Goal: Transaction & Acquisition: Purchase product/service

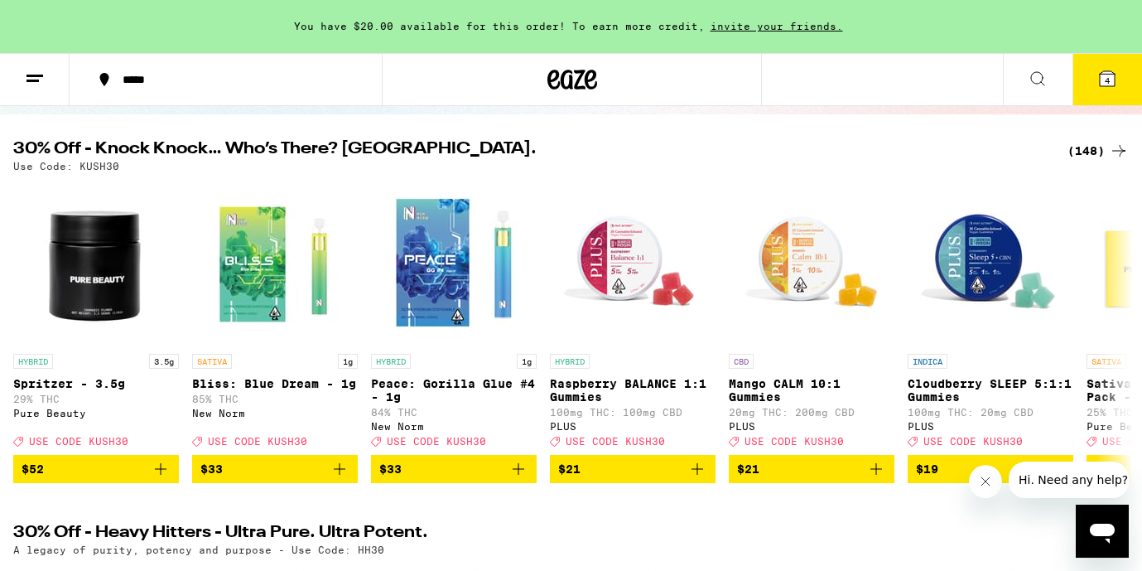
click at [1090, 156] on div "(148)" at bounding box center [1098, 151] width 61 height 20
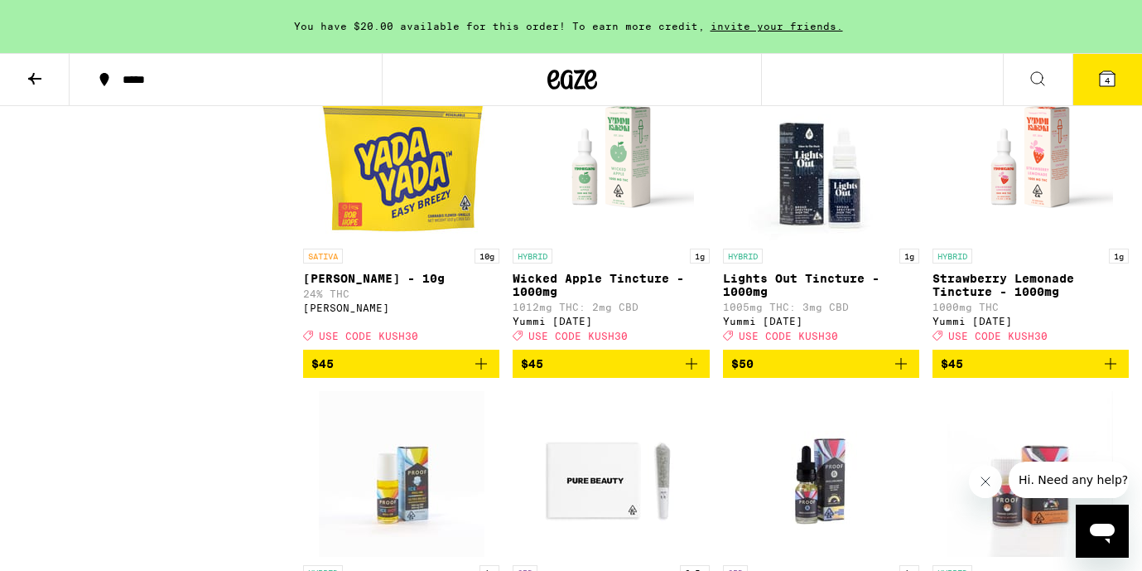
scroll to position [10337, 0]
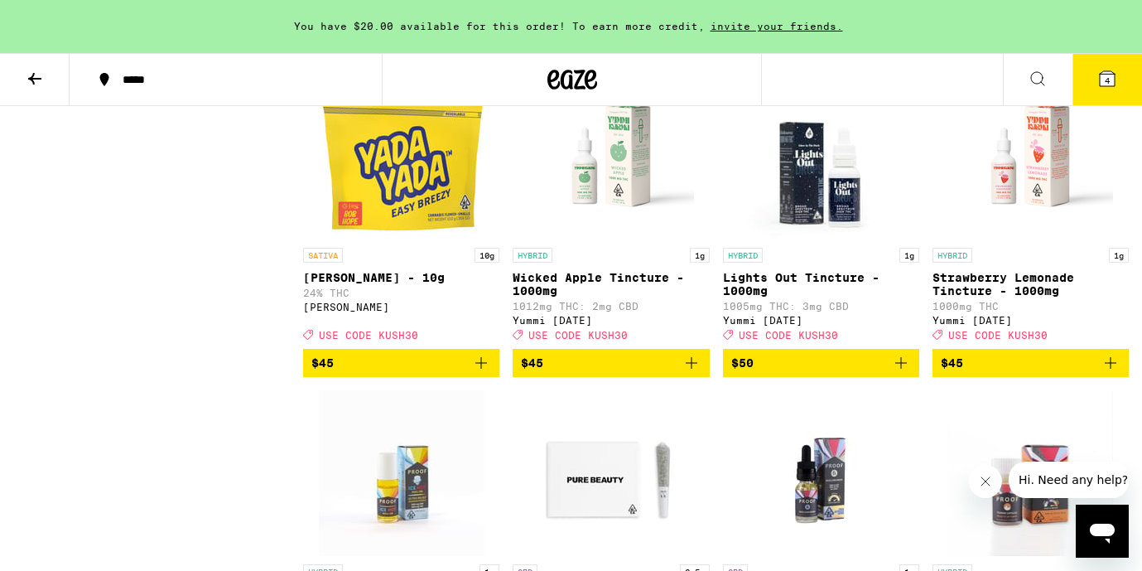
click at [896, 56] on icon "Add to bag" at bounding box center [901, 46] width 20 height 20
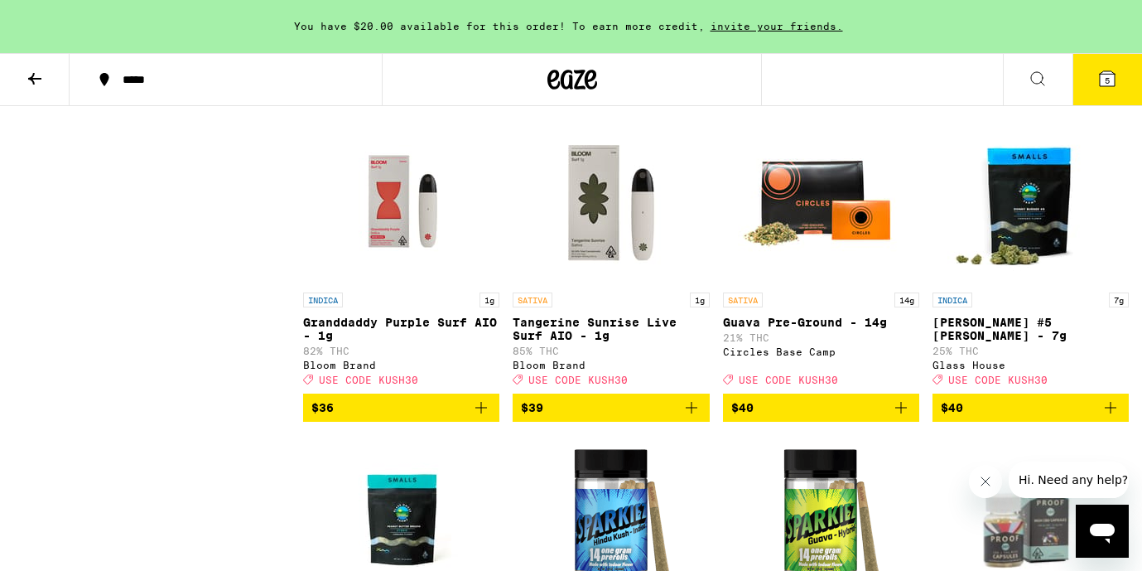
scroll to position [9338, 0]
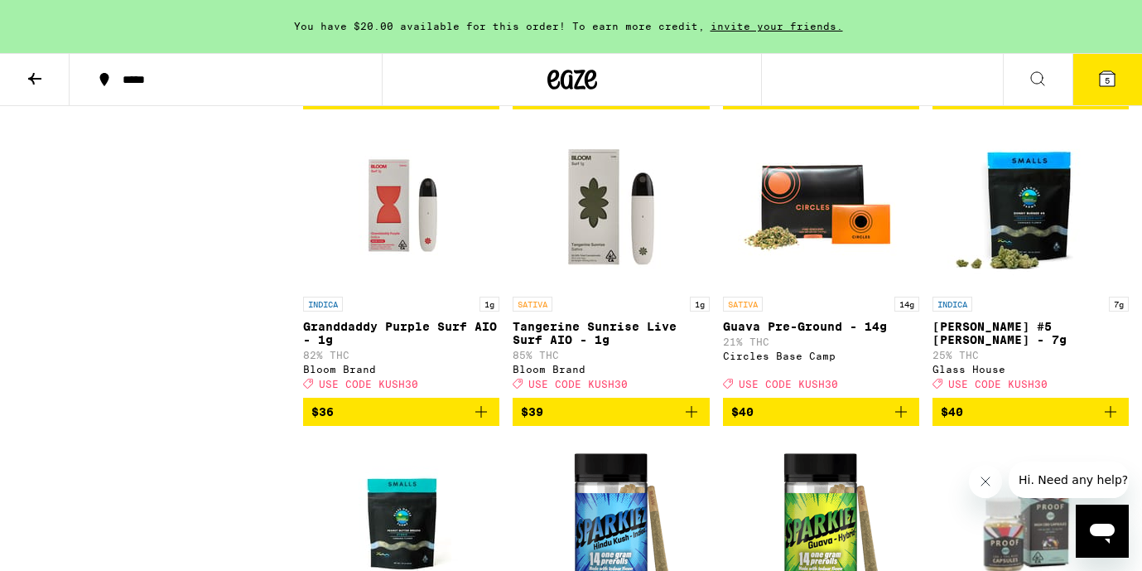
click at [489, 105] on icon "Add to bag" at bounding box center [481, 95] width 20 height 20
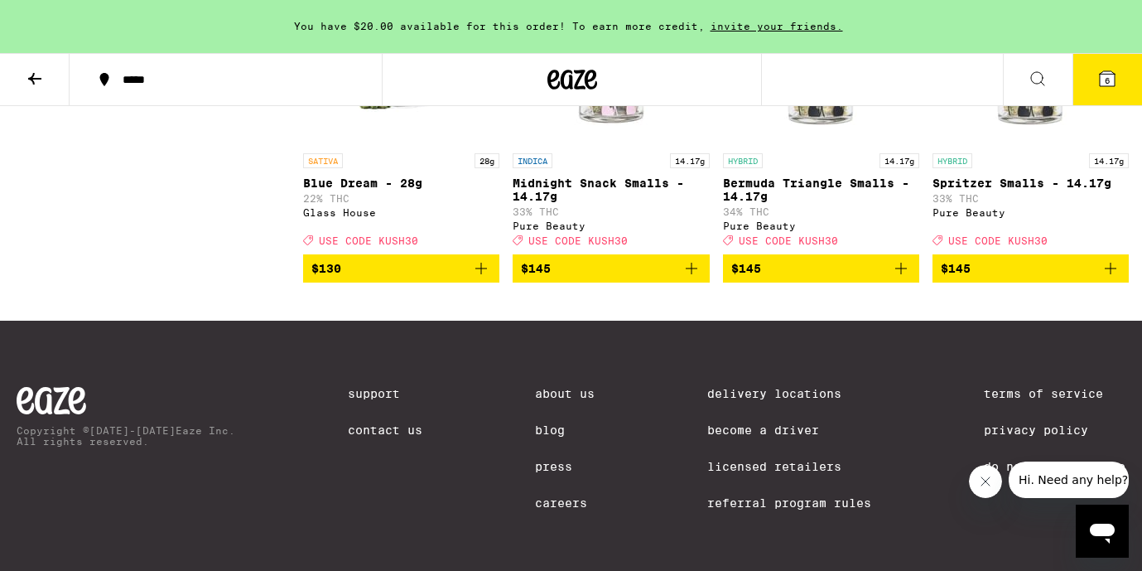
scroll to position [11687, 0]
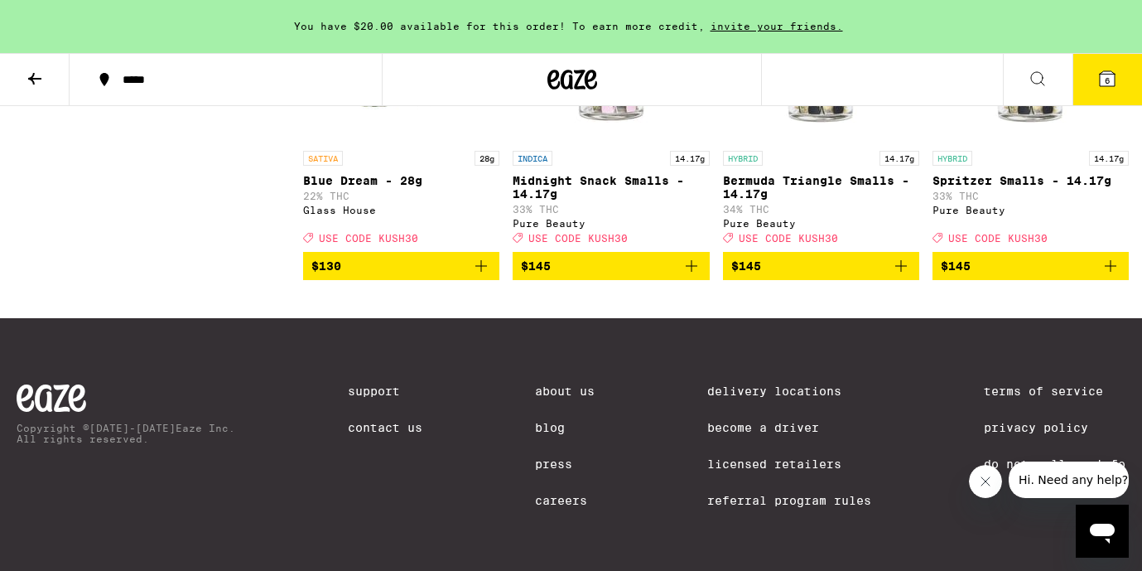
click at [1106, 93] on button "7" at bounding box center [1108, 79] width 70 height 51
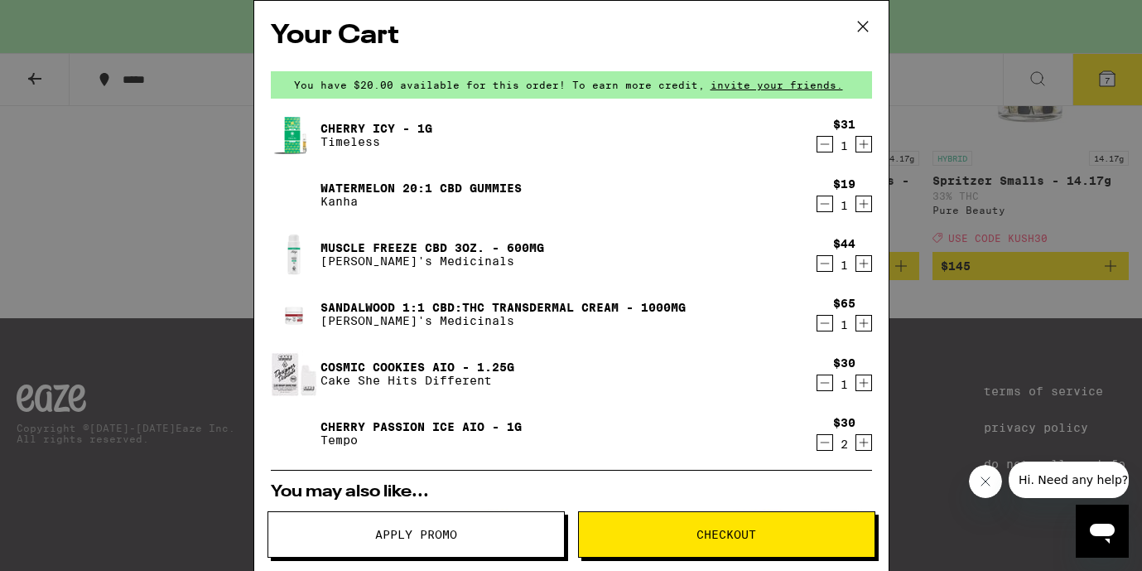
click at [820, 201] on icon "Decrement" at bounding box center [824, 204] width 15 height 20
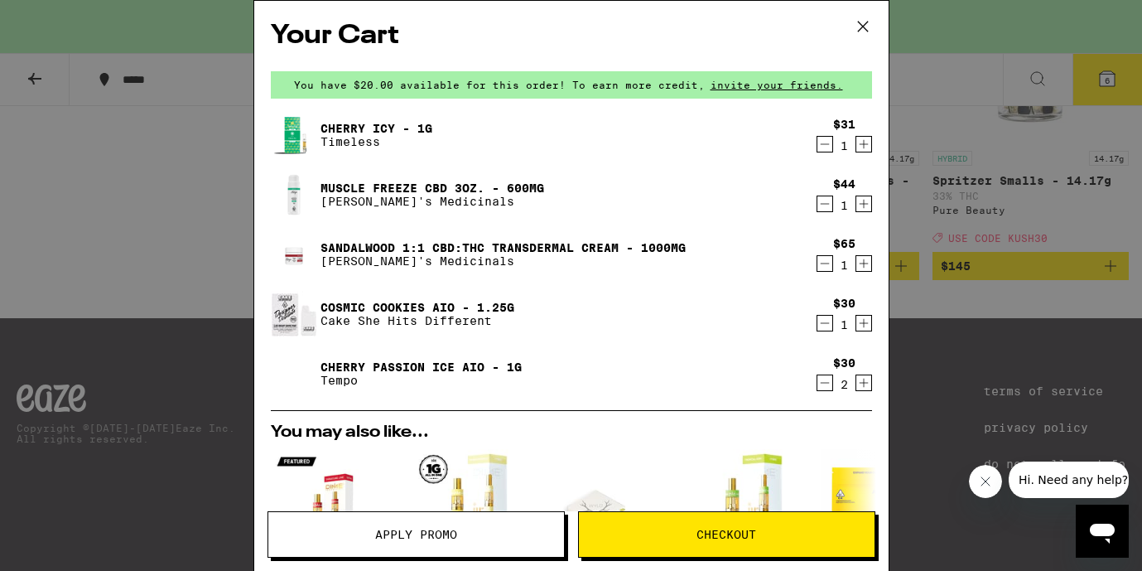
click at [827, 381] on icon "Decrement" at bounding box center [824, 383] width 15 height 20
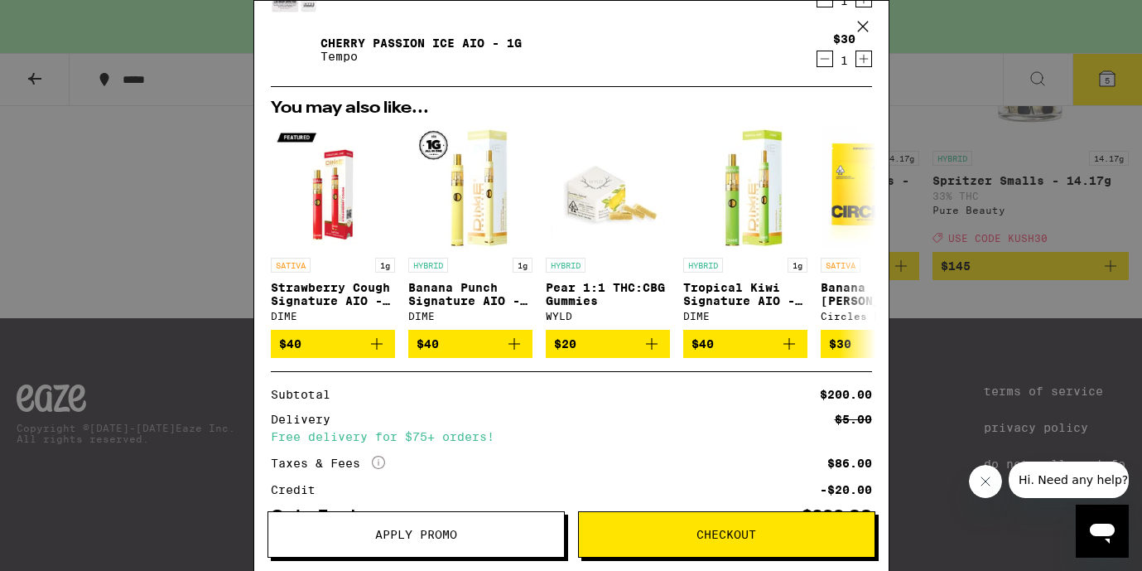
scroll to position [325, 0]
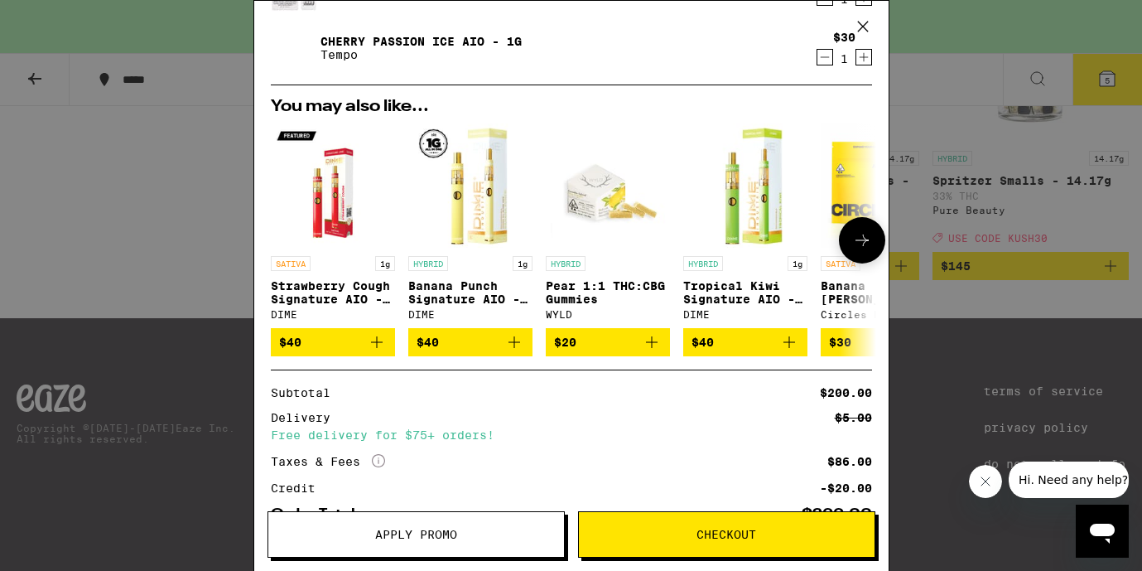
click at [846, 247] on button at bounding box center [862, 240] width 46 height 46
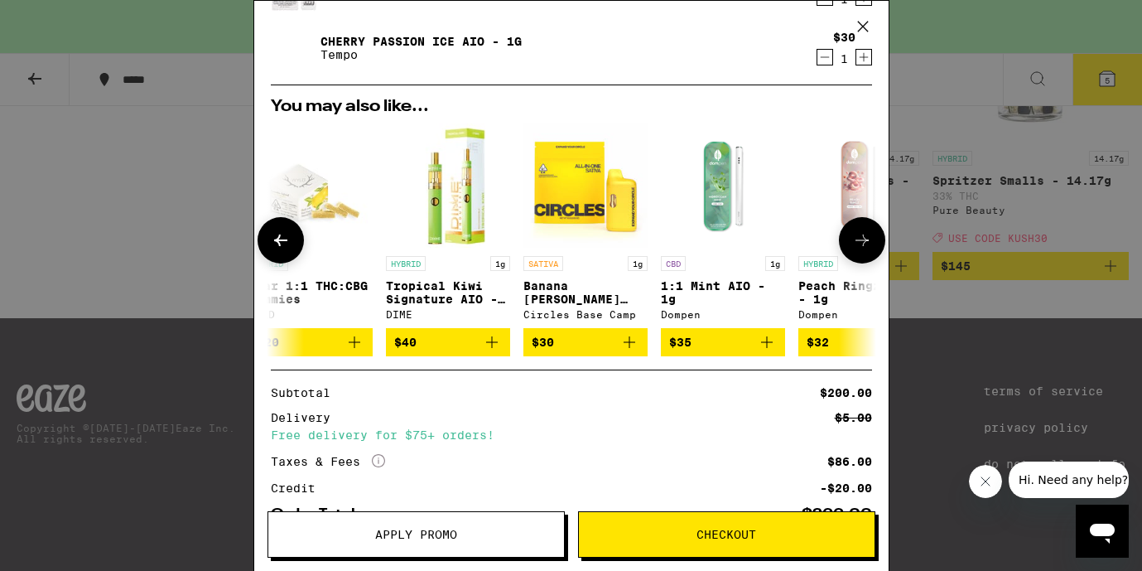
scroll to position [0, 421]
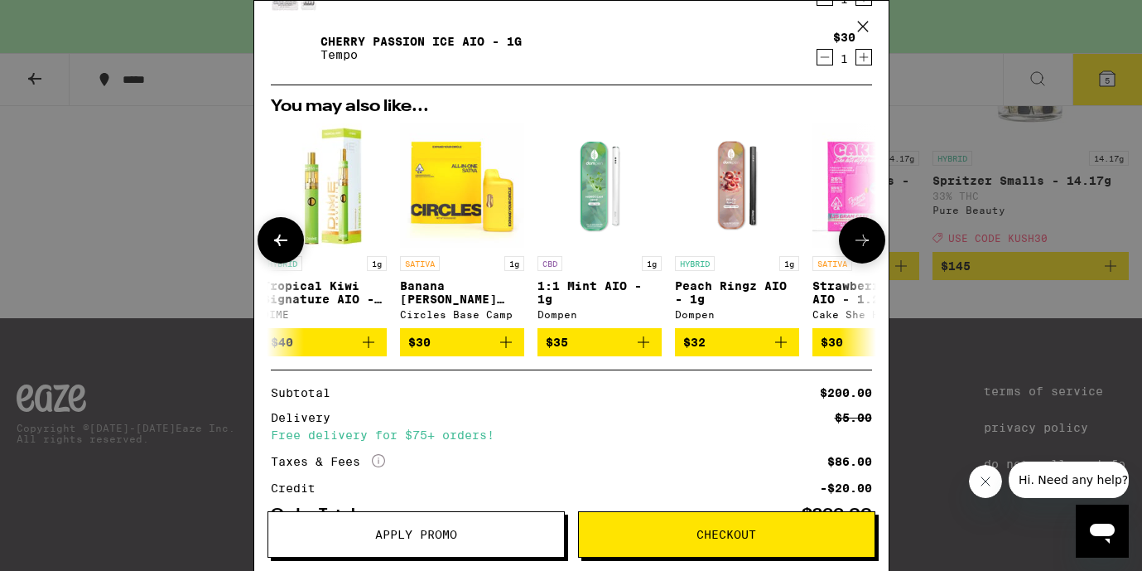
click at [846, 247] on button at bounding box center [862, 240] width 46 height 46
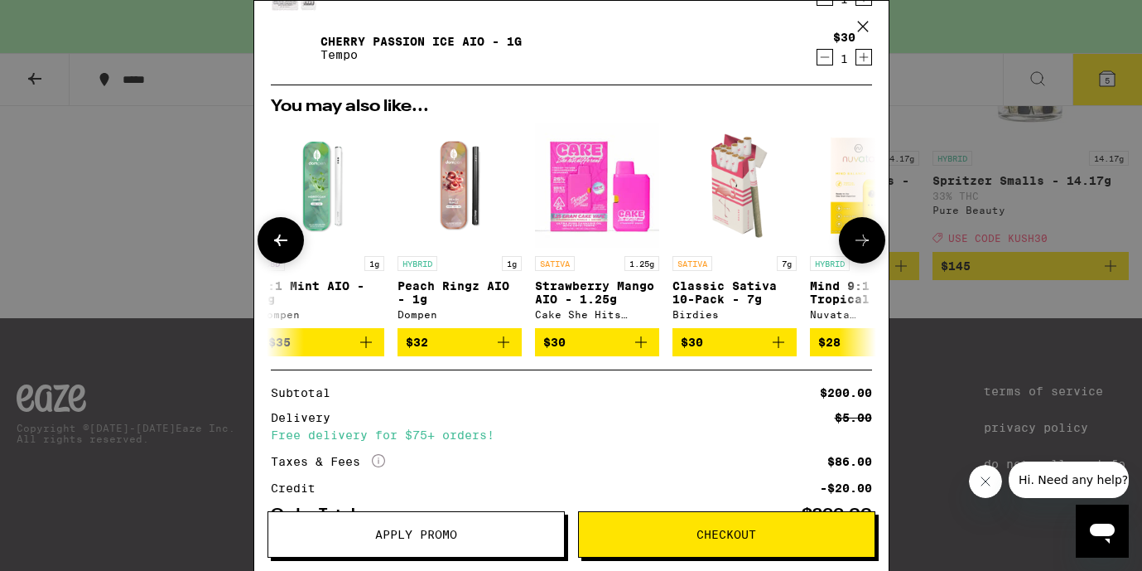
scroll to position [0, 774]
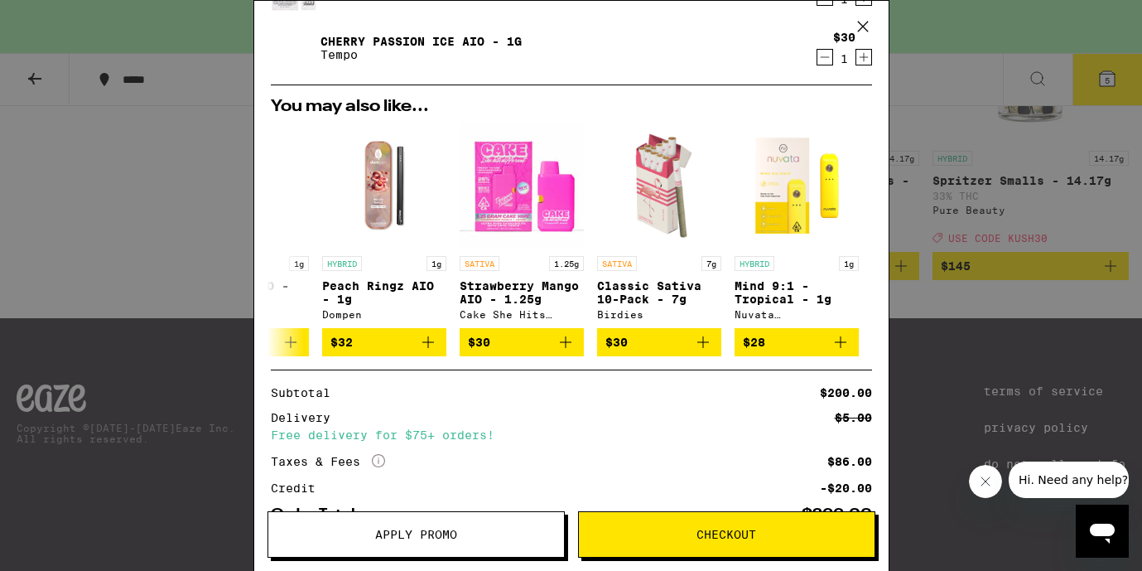
click at [133, 314] on div "Your Cart You have $20.00 available for this order! To earn more credit, invite…" at bounding box center [571, 285] width 1142 height 571
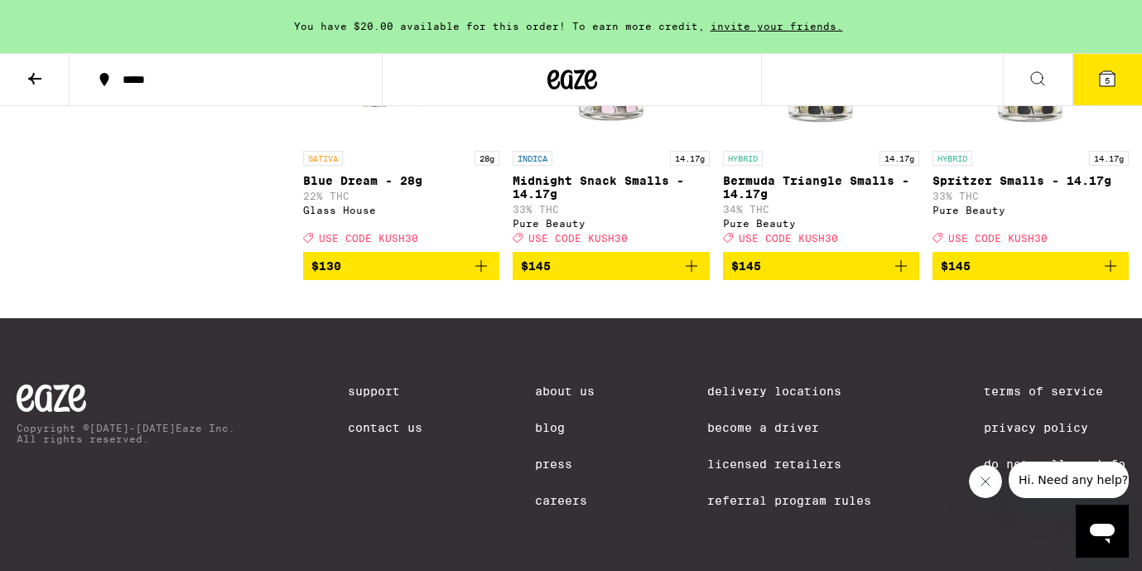
click at [617, 17] on div "You have $20.00 available for this order! To earn more credit, invite your frie…" at bounding box center [571, 26] width 1142 height 53
click at [385, 26] on span "You have $20.00 available for this order! To earn more credit," at bounding box center [499, 26] width 411 height 11
click at [23, 80] on button at bounding box center [35, 80] width 70 height 52
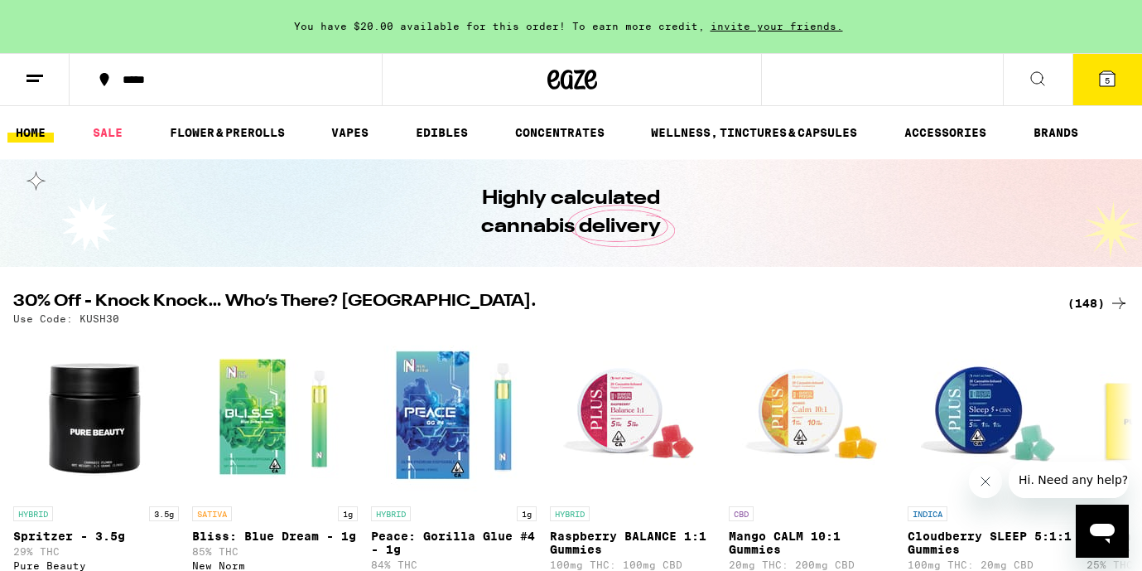
click at [28, 75] on line at bounding box center [35, 75] width 17 height 0
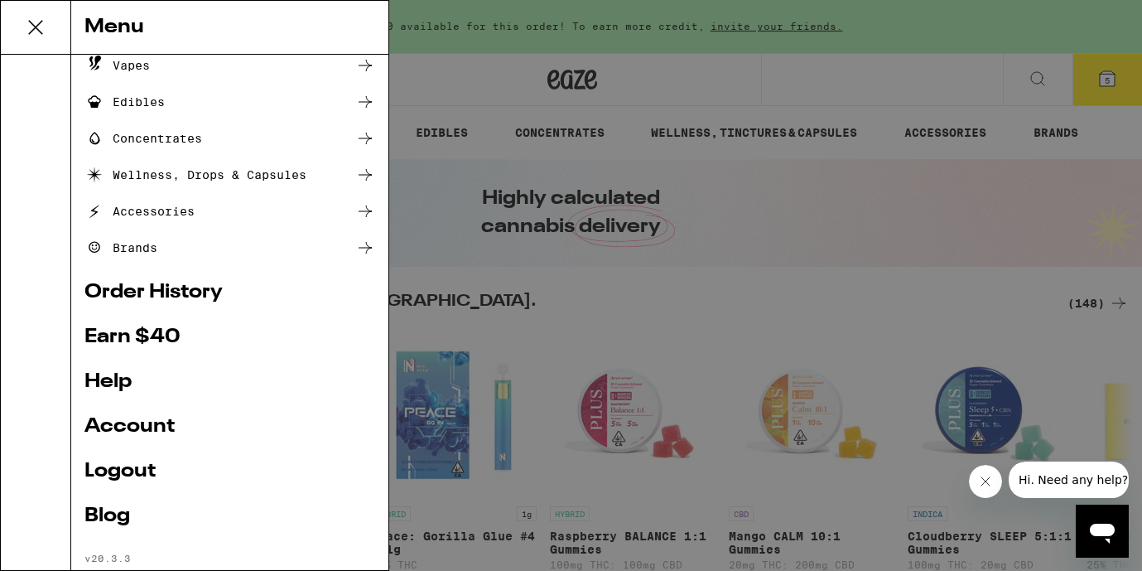
scroll to position [190, 0]
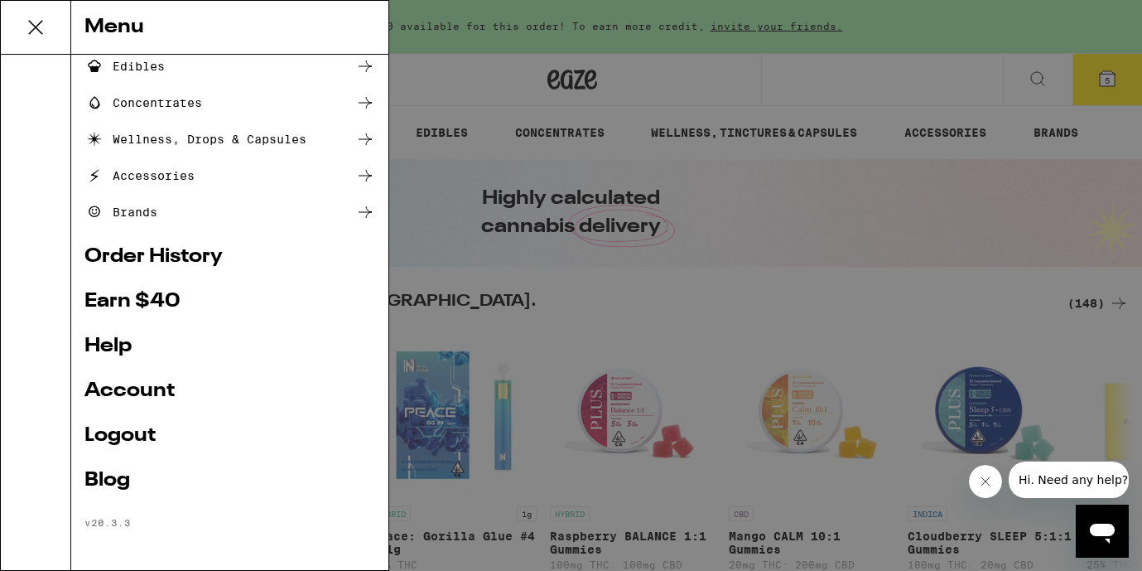
click at [122, 393] on link "Account" at bounding box center [229, 391] width 291 height 20
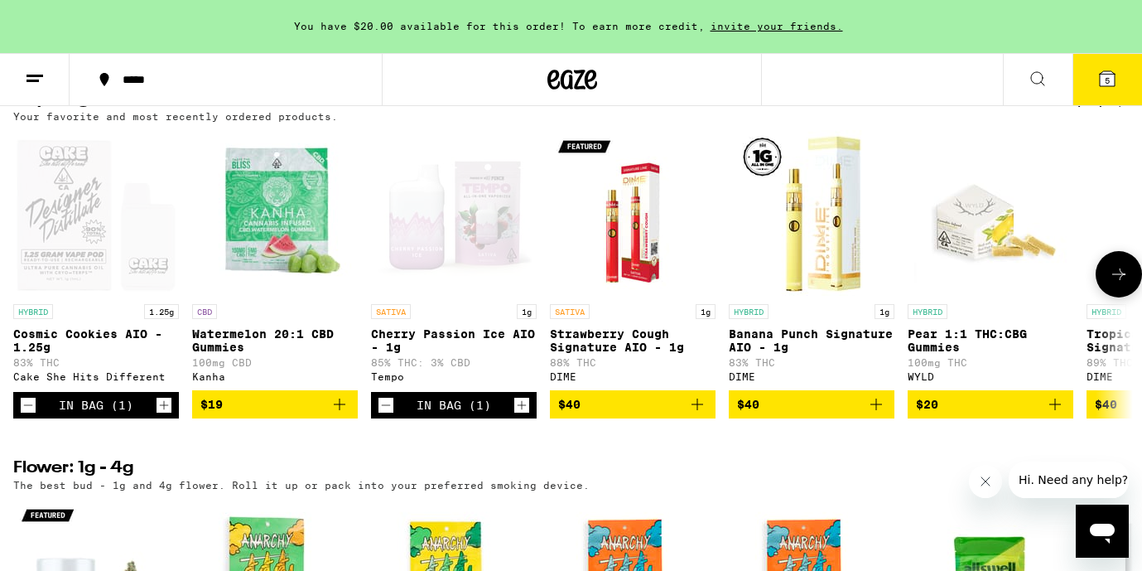
scroll to position [1350, 0]
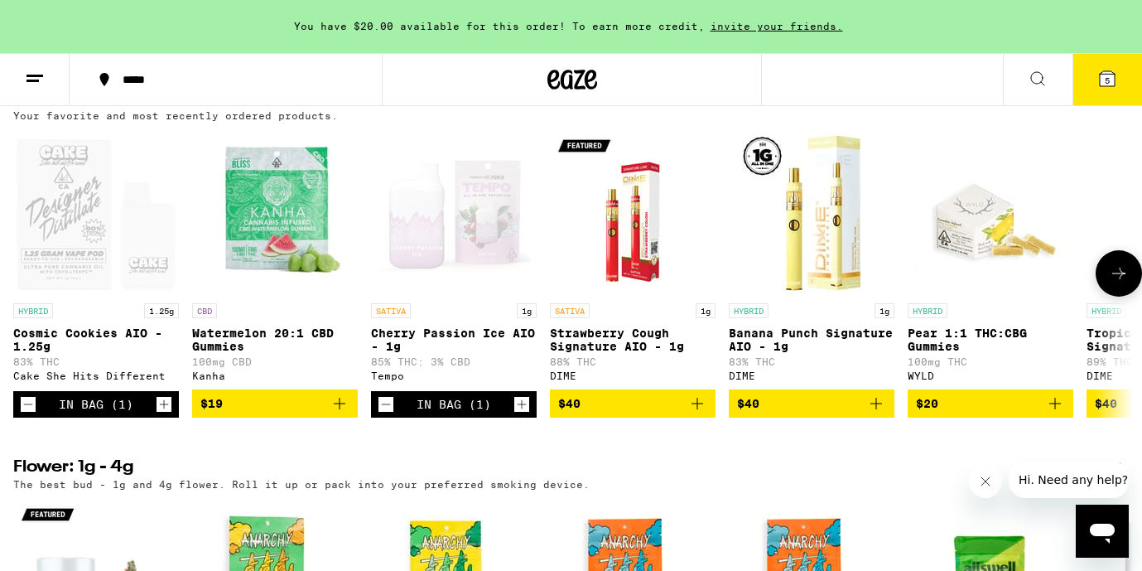
click at [338, 413] on icon "Add to bag" at bounding box center [340, 403] width 20 height 20
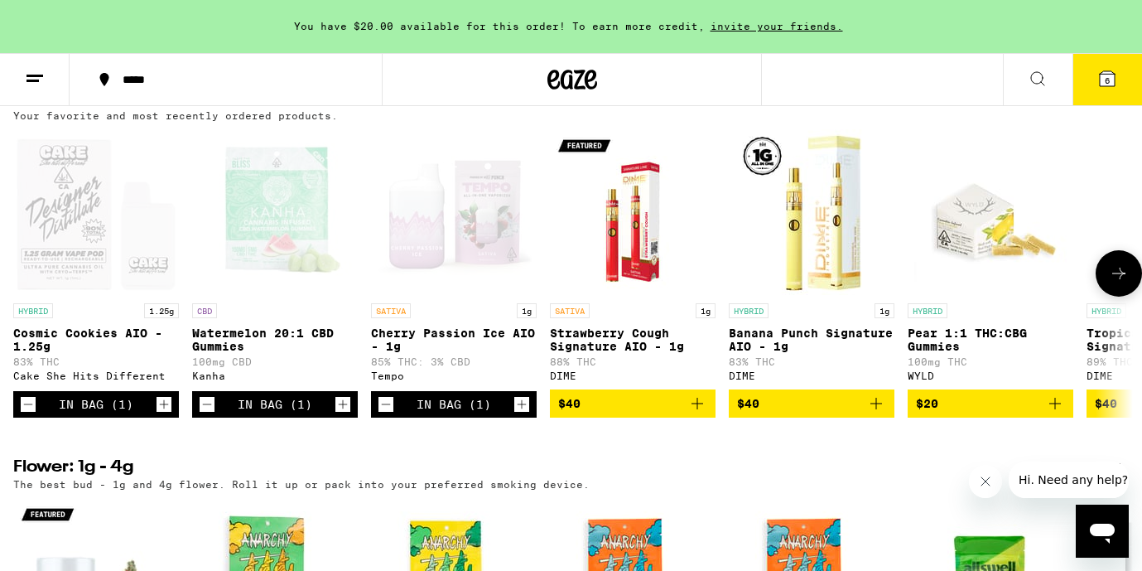
click at [1121, 279] on icon at bounding box center [1118, 274] width 13 height 12
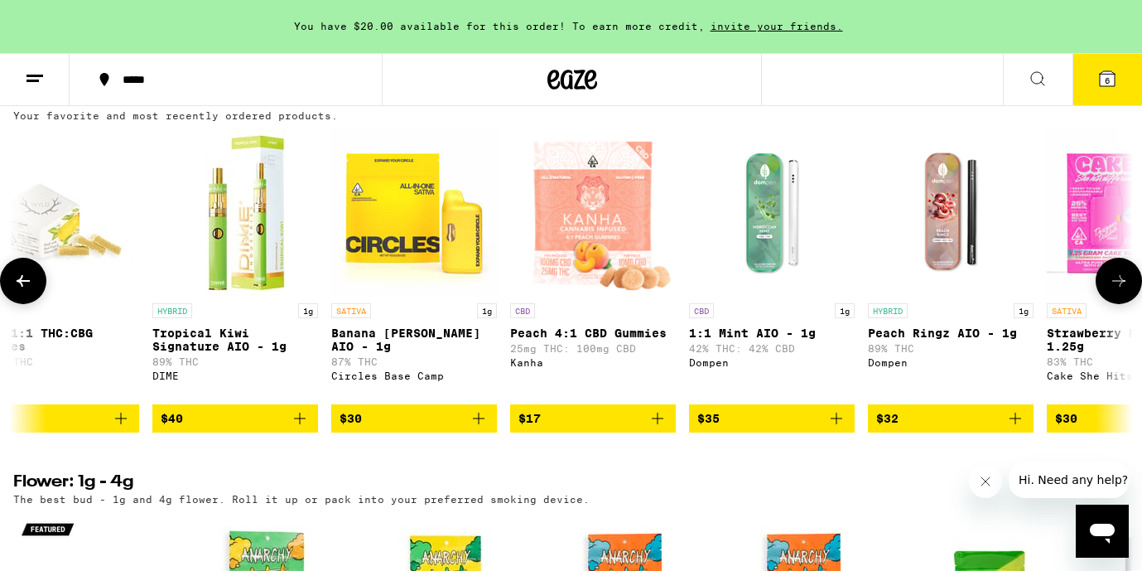
scroll to position [0, 935]
click at [1121, 291] on icon at bounding box center [1119, 281] width 20 height 20
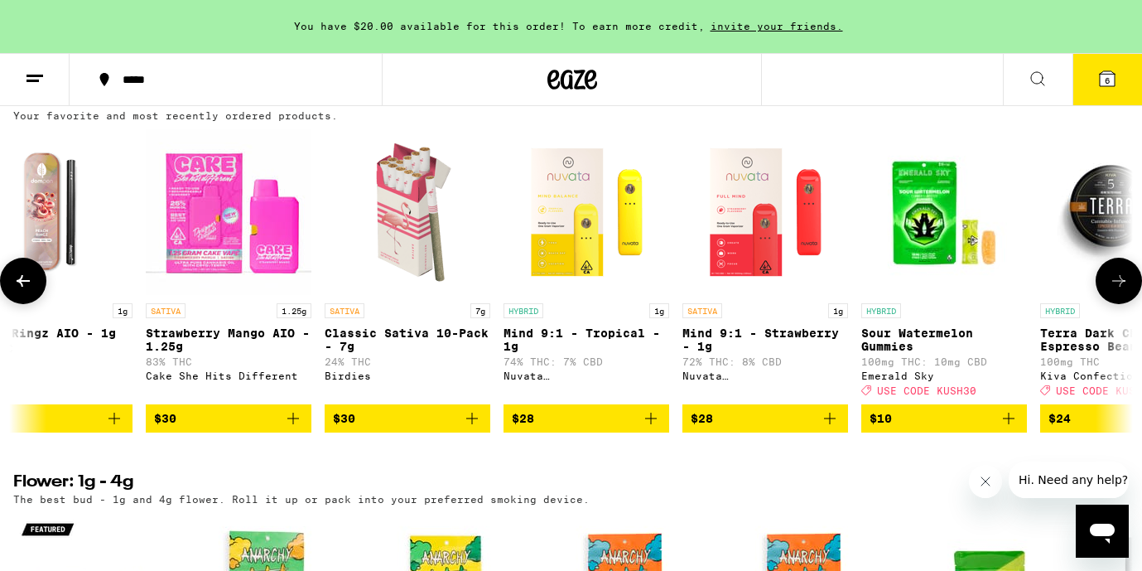
scroll to position [0, 1870]
